Goal: Task Accomplishment & Management: Manage account settings

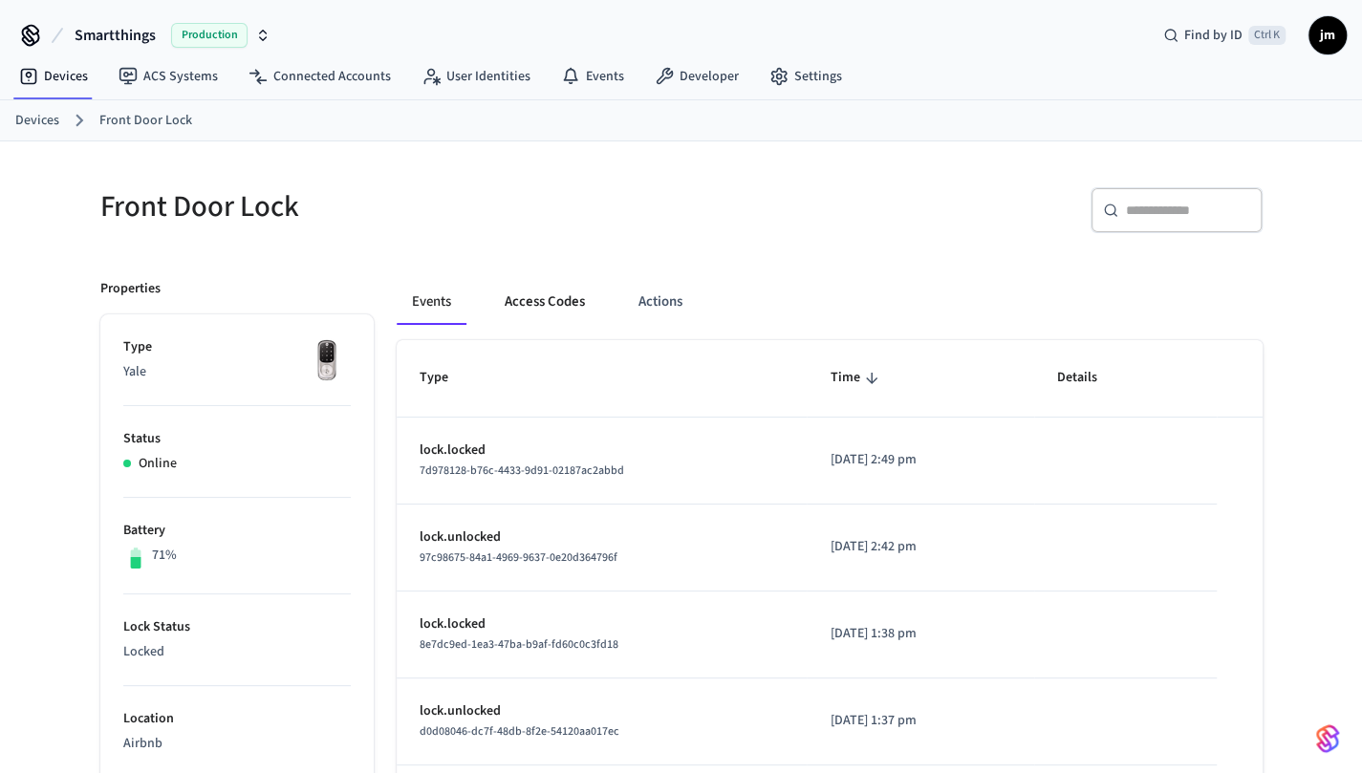
click at [531, 295] on button "Access Codes" at bounding box center [544, 302] width 111 height 46
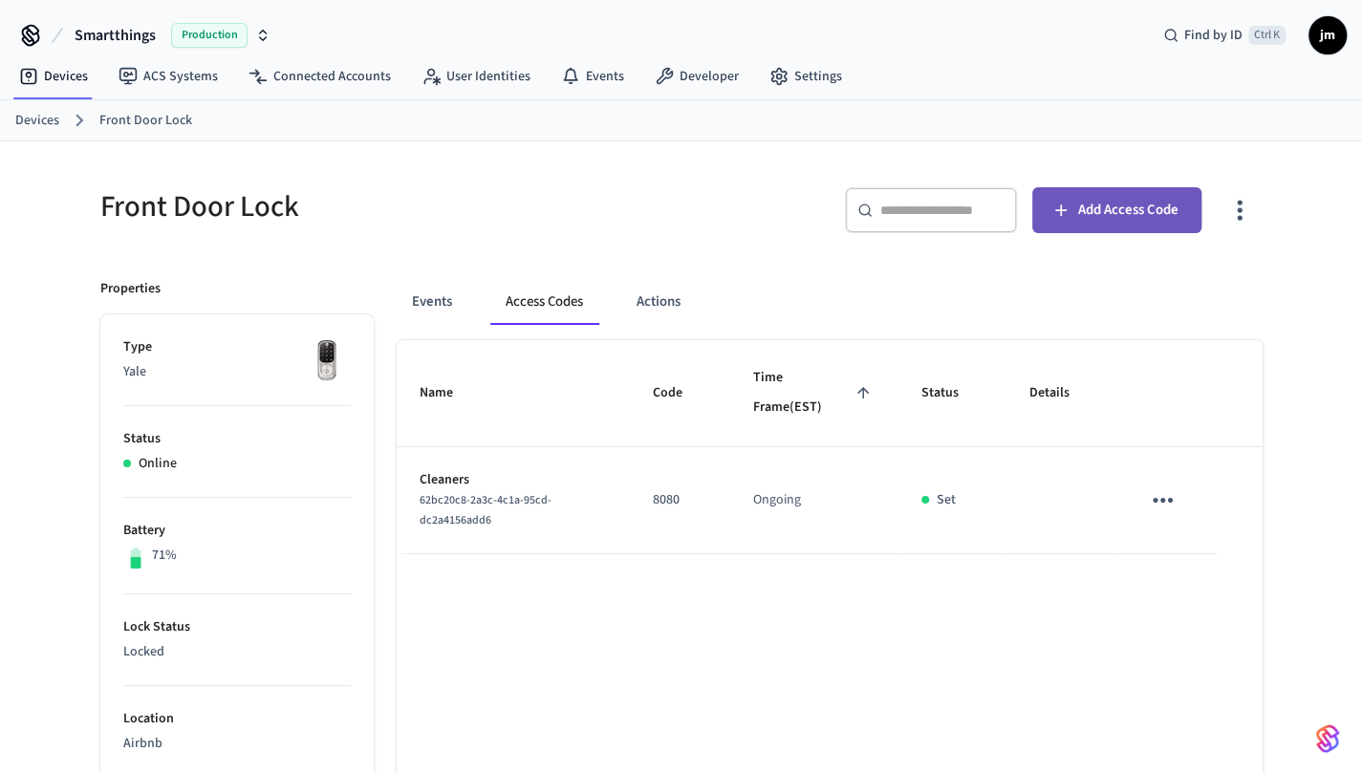
click at [1181, 210] on button "Add Access Code" at bounding box center [1116, 210] width 169 height 46
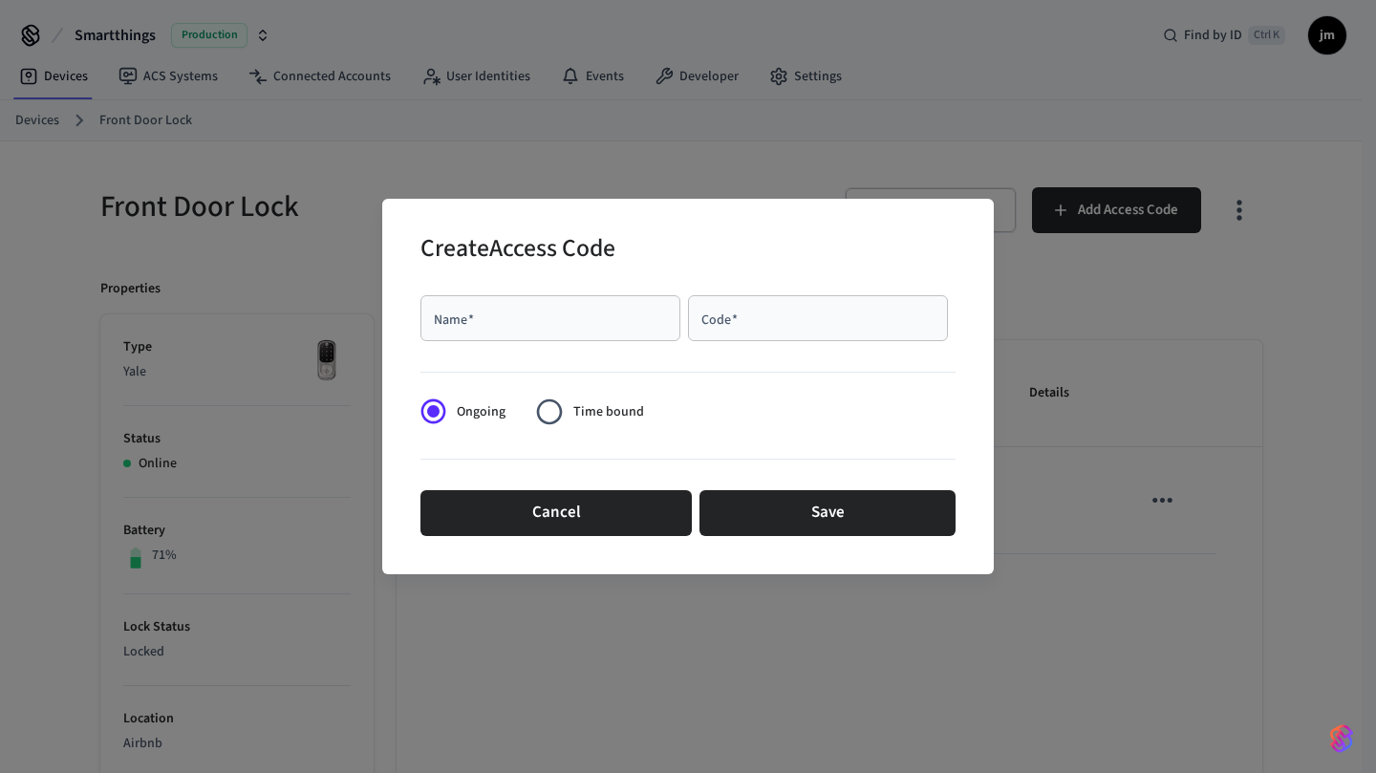
click at [599, 327] on input "Name   *" at bounding box center [550, 318] width 237 height 19
type input "******"
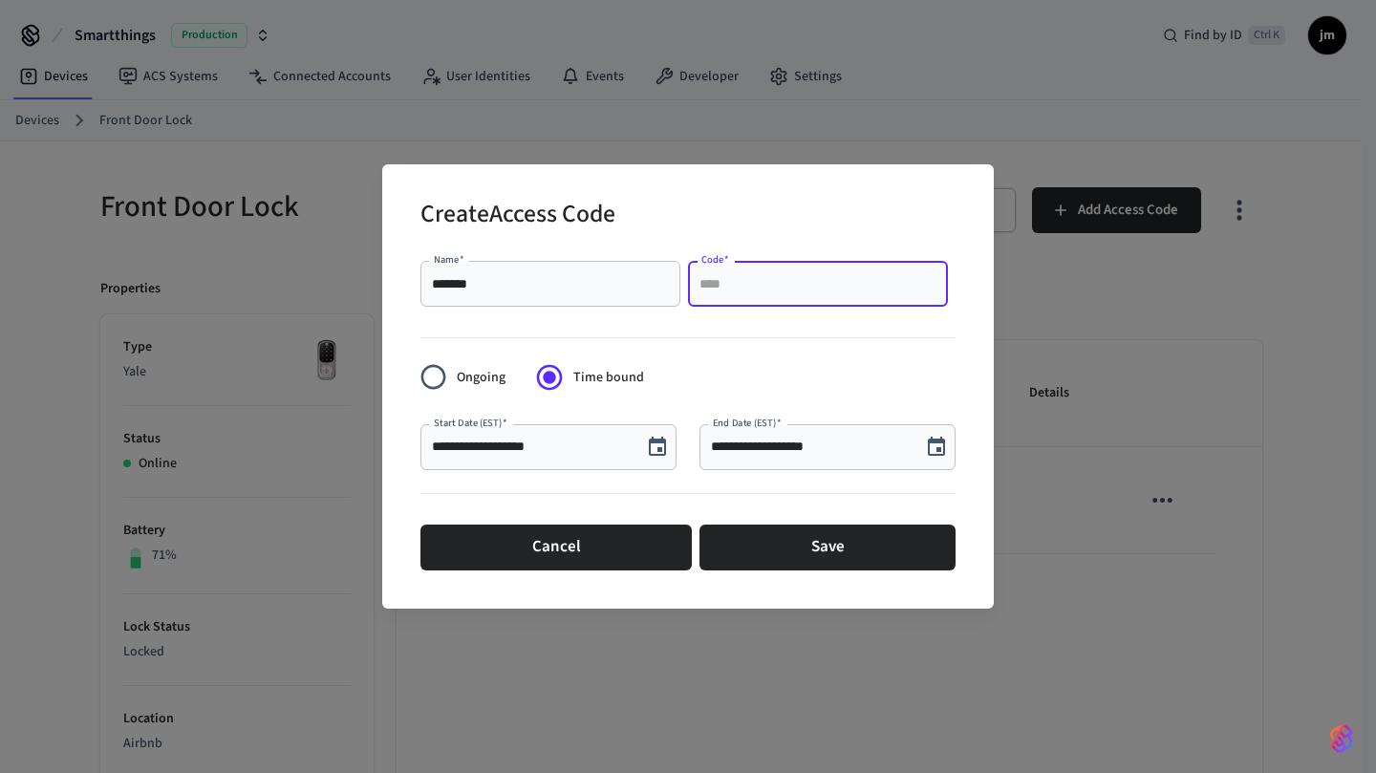
click at [801, 293] on input "Code   *" at bounding box center [818, 283] width 237 height 19
type input "****"
click at [664, 445] on icon "Choose date, selected date is Sep 9, 2025" at bounding box center [657, 446] width 17 height 19
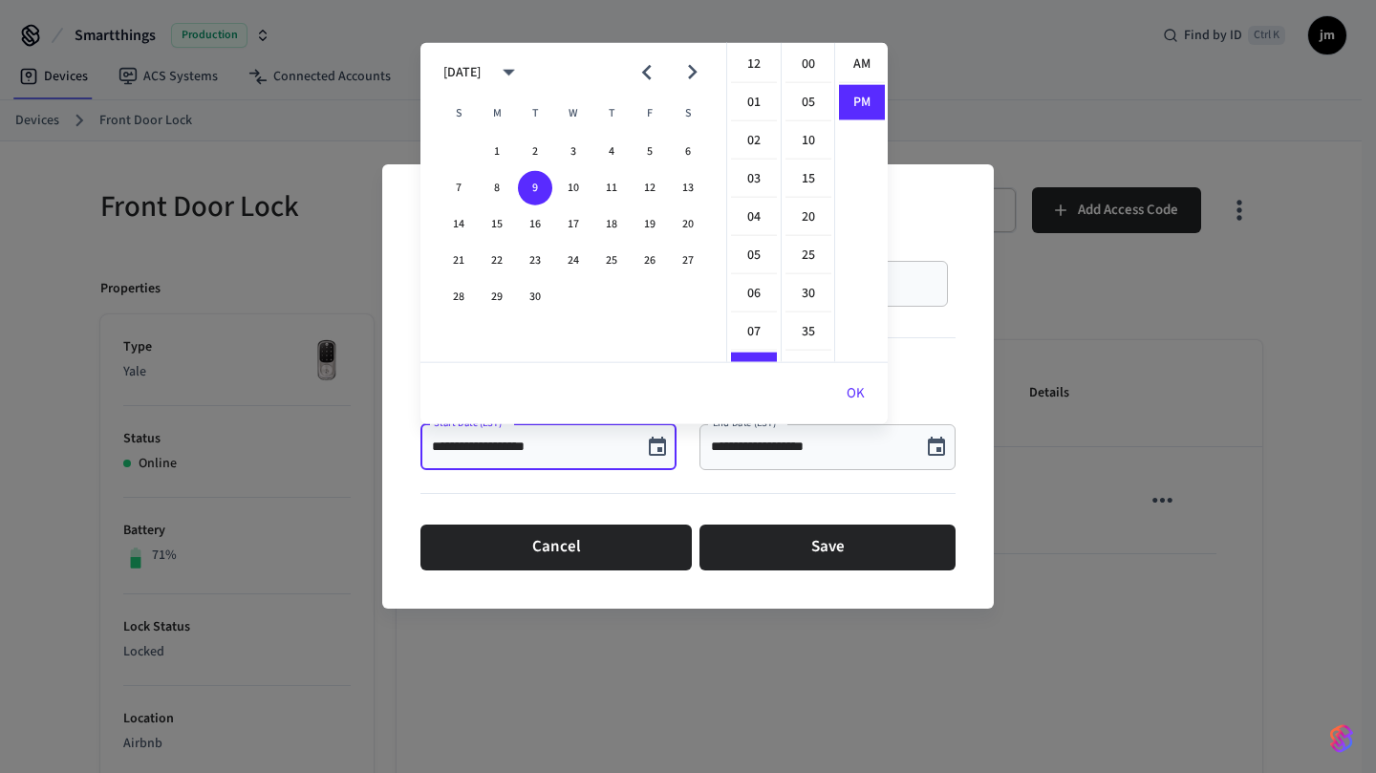
scroll to position [34, 0]
click at [575, 197] on button "10" at bounding box center [573, 188] width 34 height 34
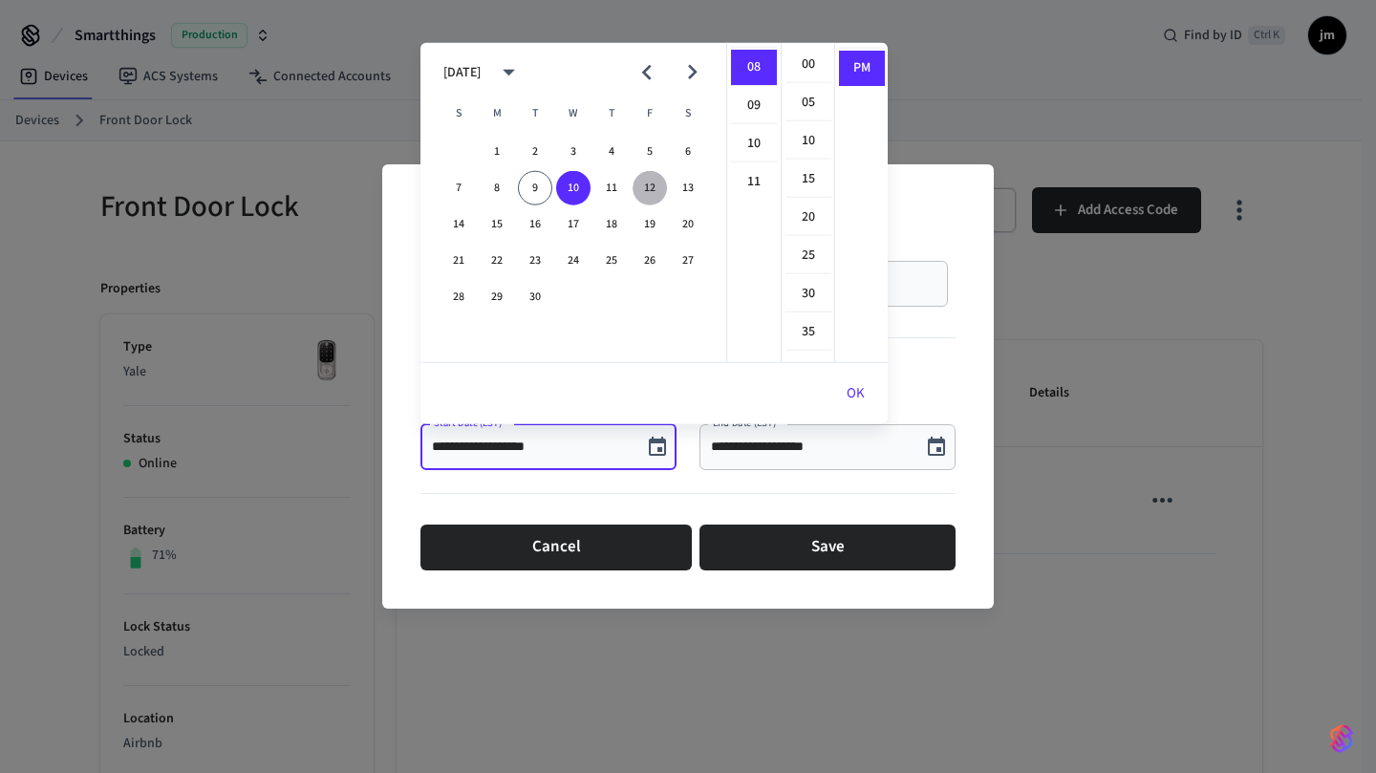
click at [648, 184] on button "12" at bounding box center [650, 188] width 34 height 34
click at [577, 189] on button "10" at bounding box center [573, 188] width 34 height 34
click at [748, 168] on li "03" at bounding box center [754, 166] width 46 height 36
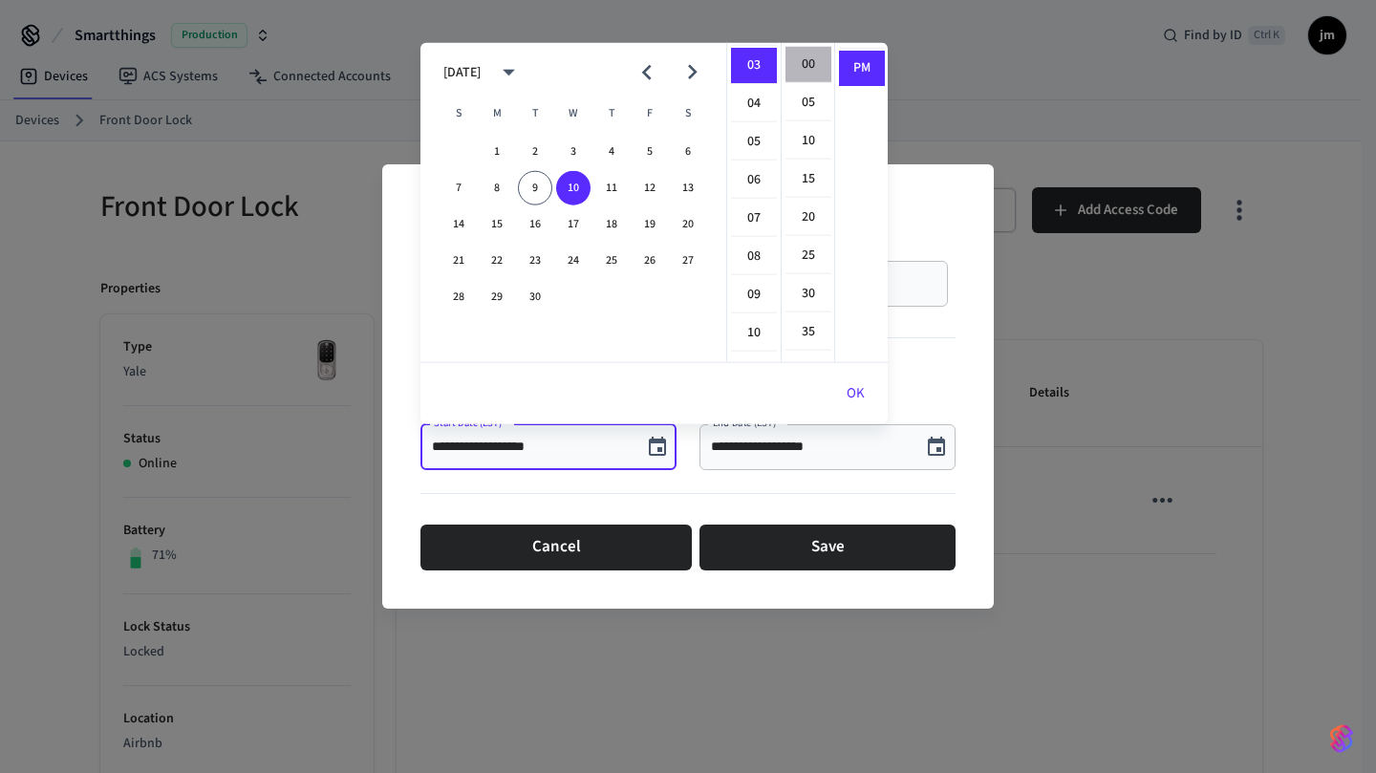
click at [815, 77] on li "00" at bounding box center [809, 65] width 46 height 36
type input "**********"
click at [857, 389] on button "OK" at bounding box center [856, 394] width 64 height 46
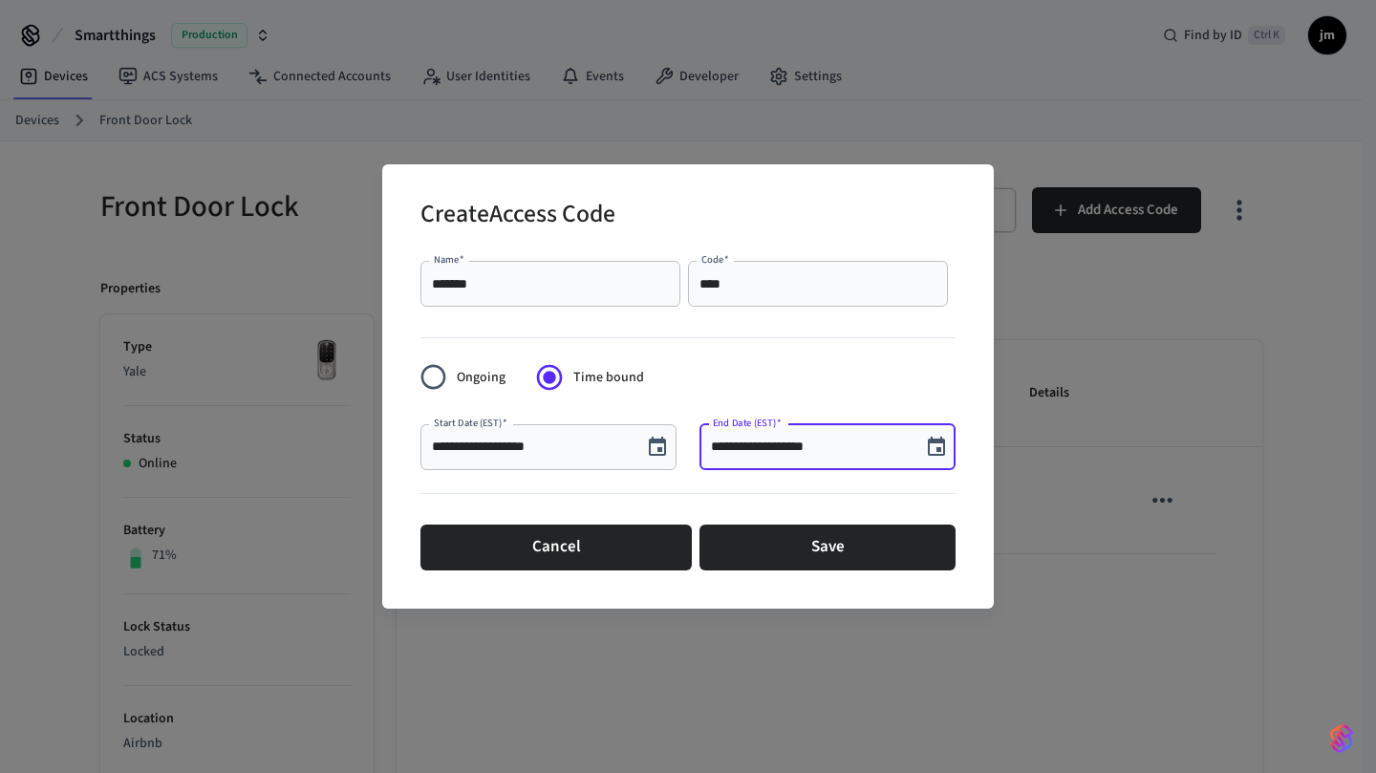
click at [835, 444] on input "**********" at bounding box center [810, 447] width 199 height 19
click at [927, 449] on icon "Choose date, selected date is Sep 9, 2025" at bounding box center [936, 447] width 23 height 23
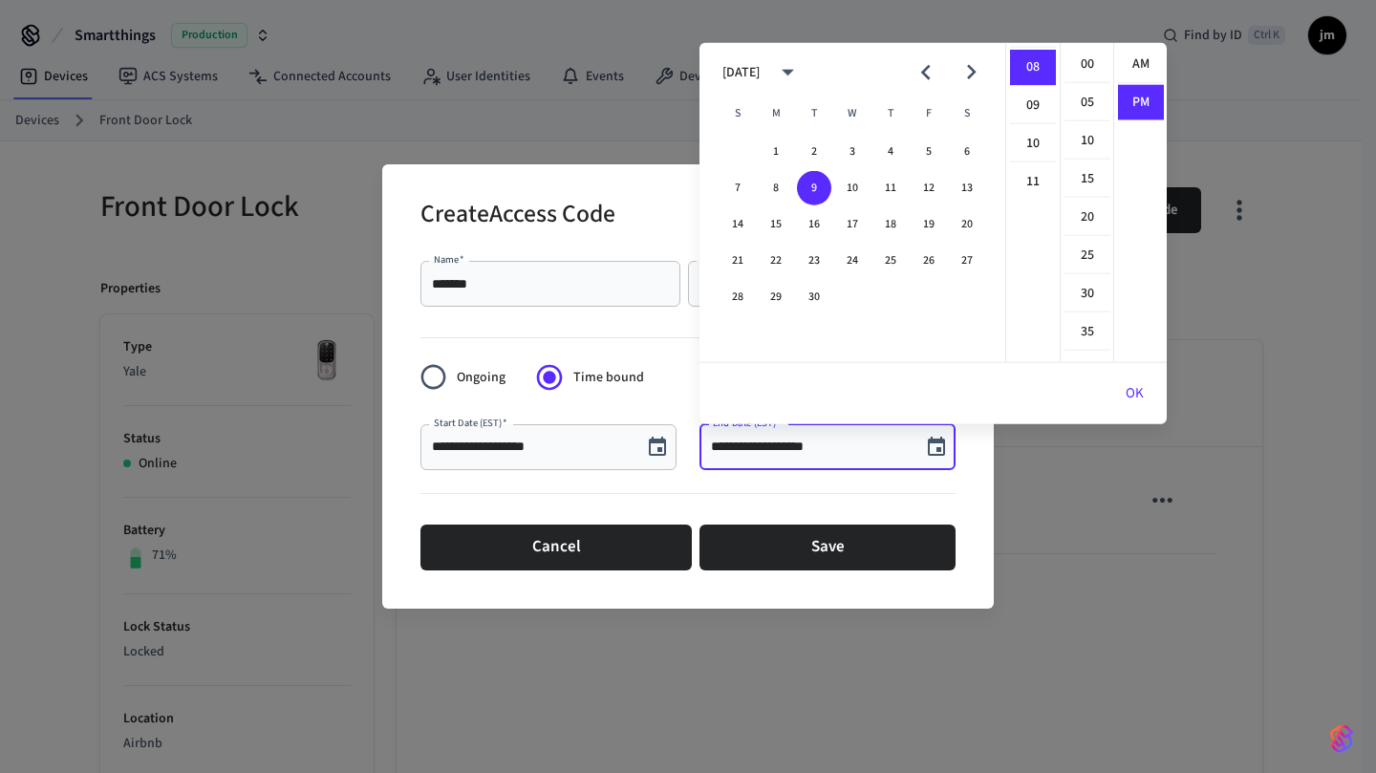
scroll to position [34, 0]
click at [926, 183] on button "12" at bounding box center [929, 188] width 34 height 34
click at [1030, 173] on li "11" at bounding box center [1033, 181] width 46 height 35
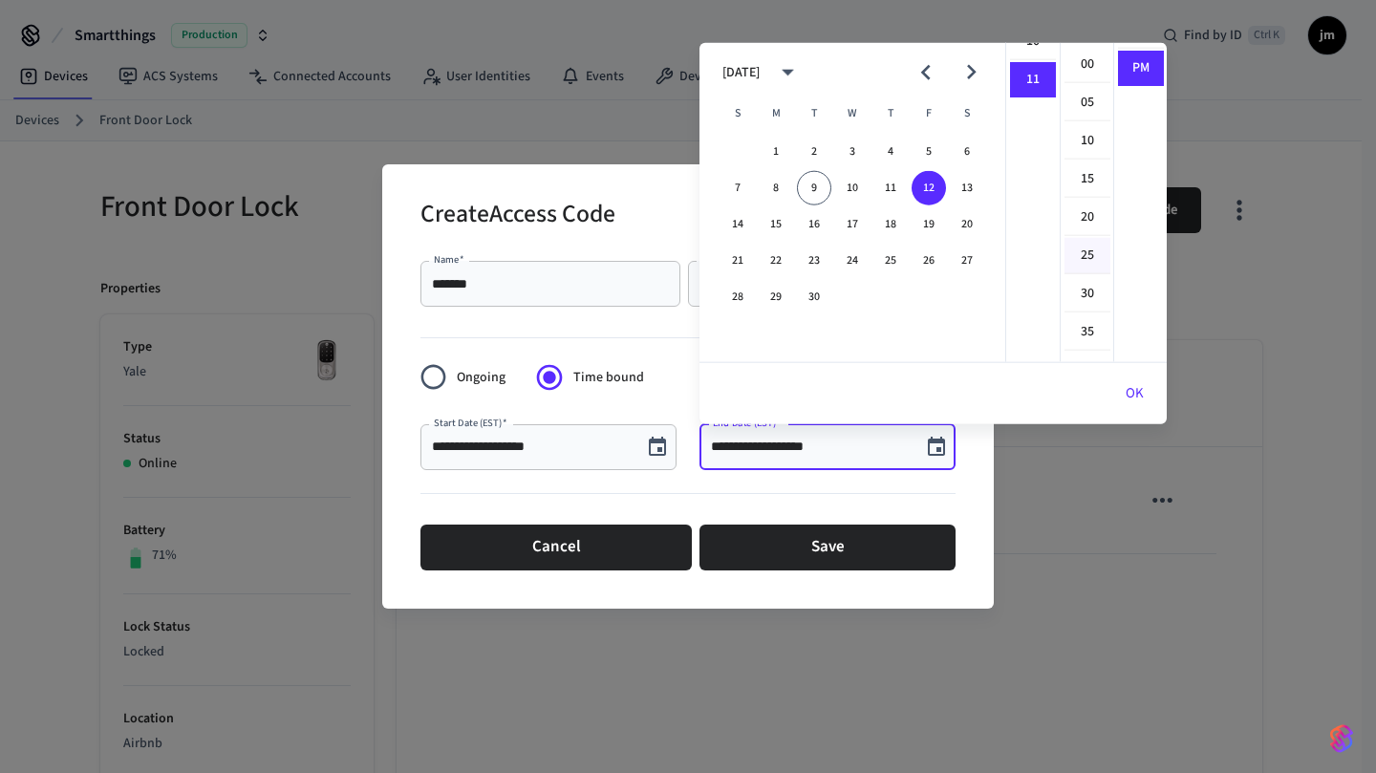
scroll to position [414, 0]
click at [1084, 293] on li "30" at bounding box center [1088, 294] width 46 height 36
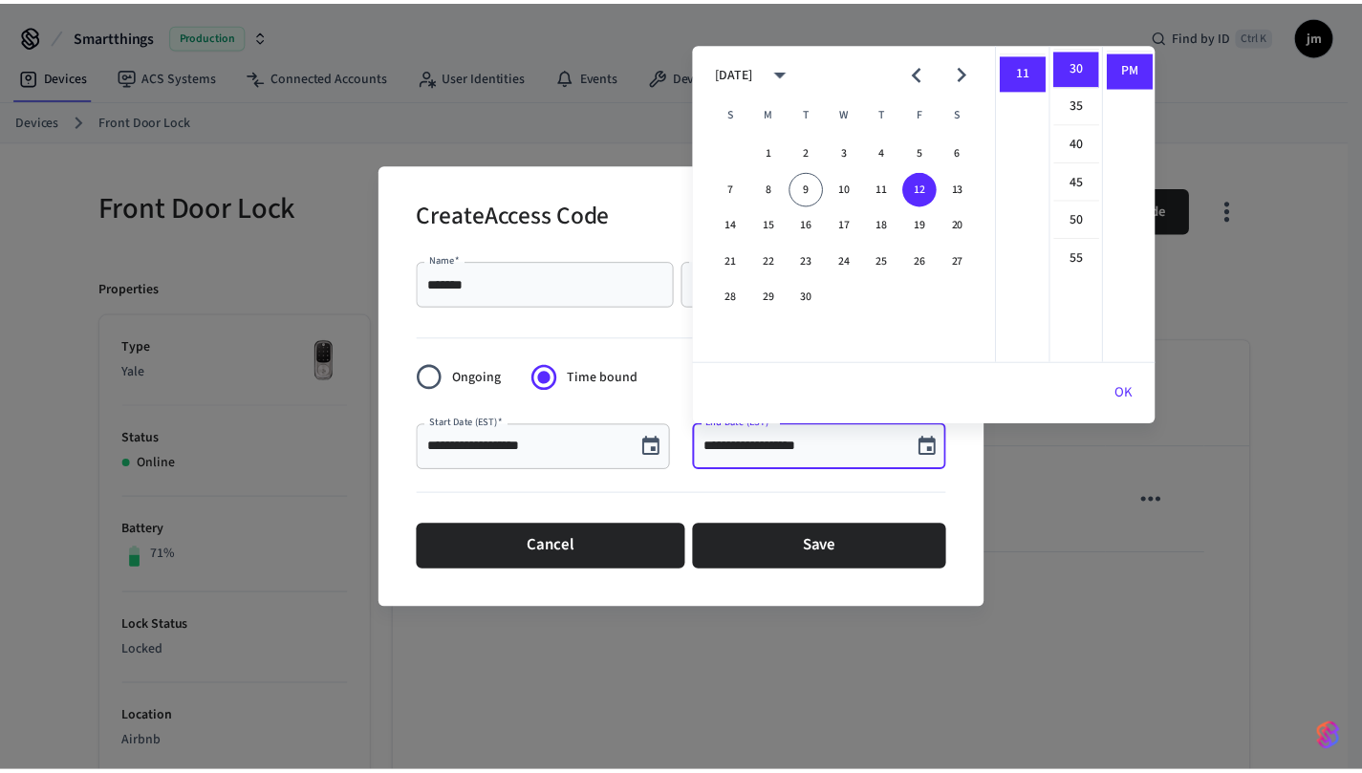
scroll to position [0, 0]
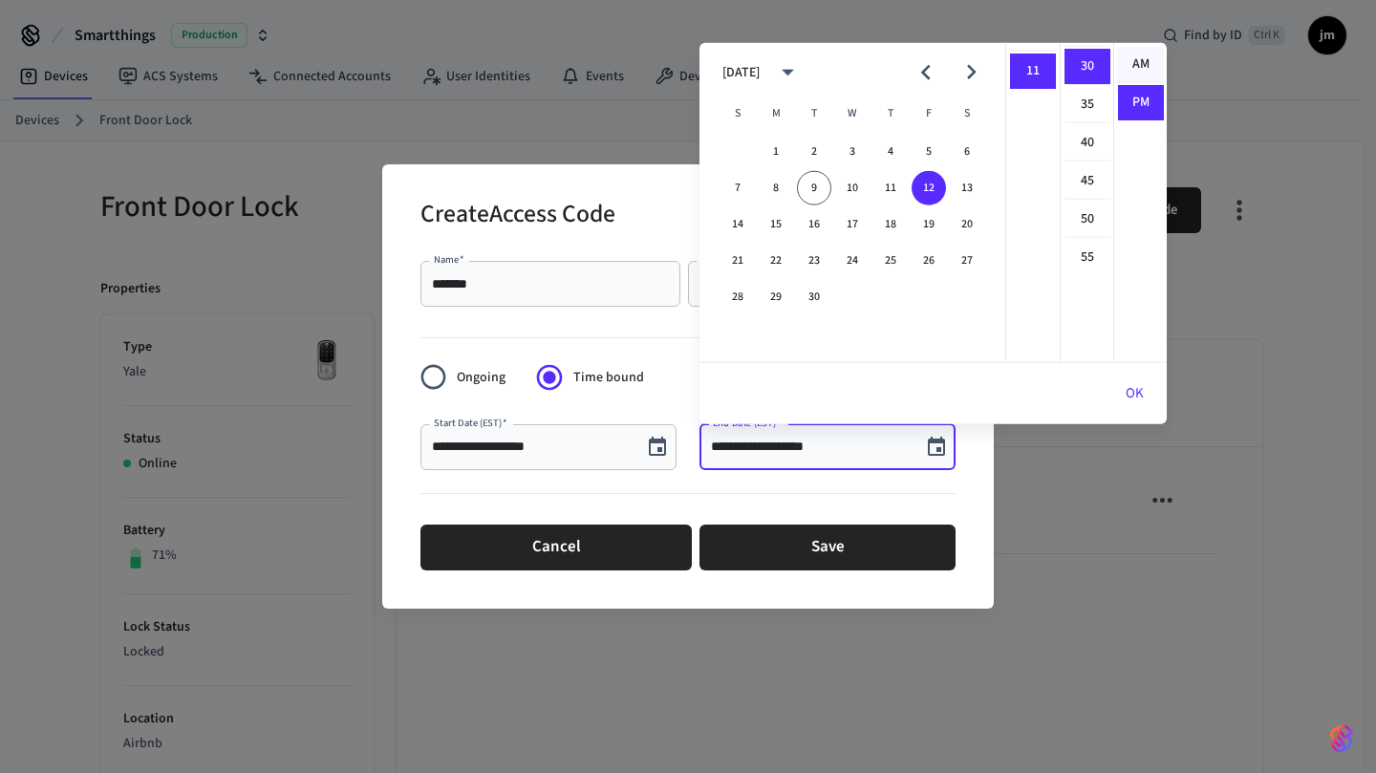
click at [1127, 54] on li "AM" at bounding box center [1141, 65] width 46 height 36
type input "**********"
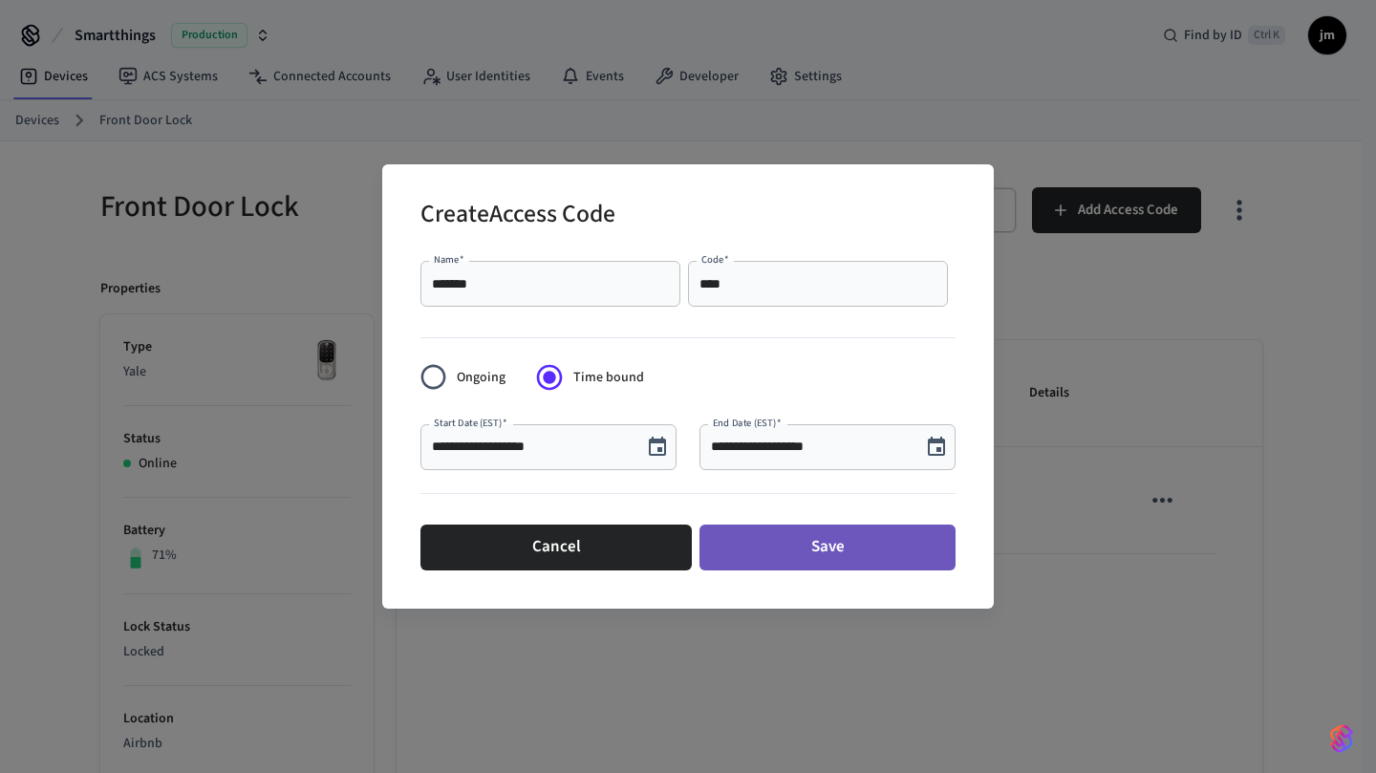
click at [851, 532] on button "Save" at bounding box center [828, 548] width 256 height 46
